Goal: Task Accomplishment & Management: Complete application form

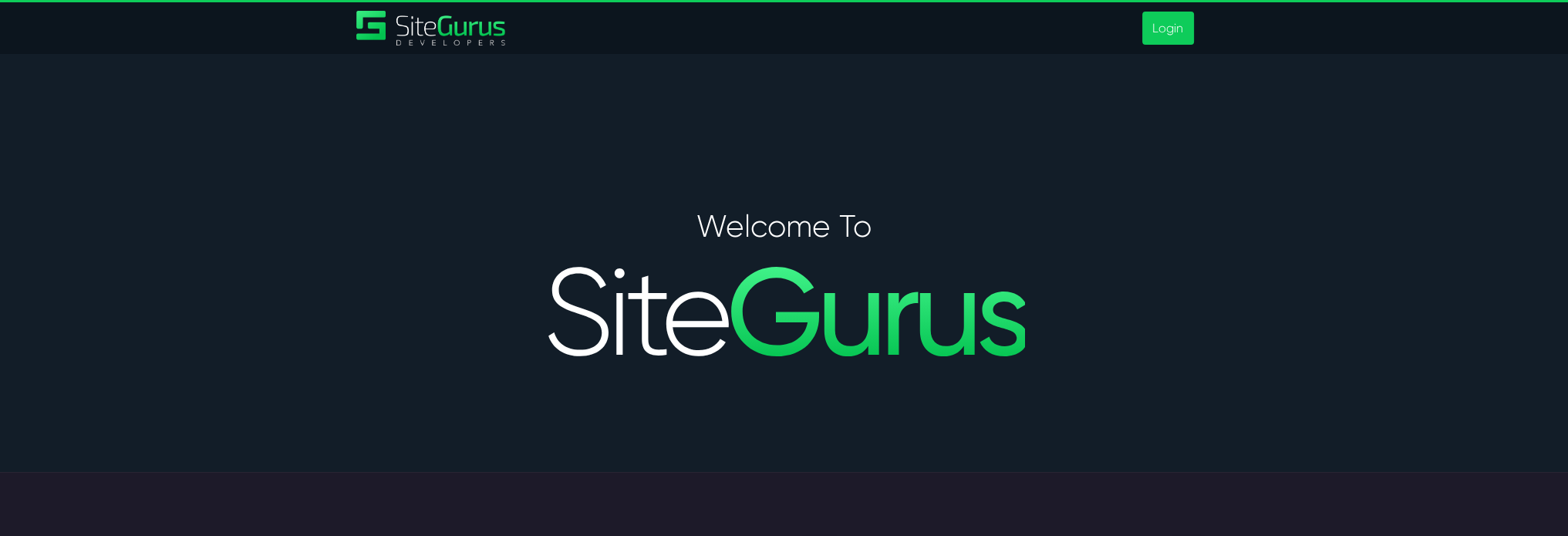
type input "[EMAIL_ADDRESS][DOMAIN_NAME]"
click at [1158, 39] on link "Login" at bounding box center [1167, 28] width 51 height 33
